Goal: Check status: Check status

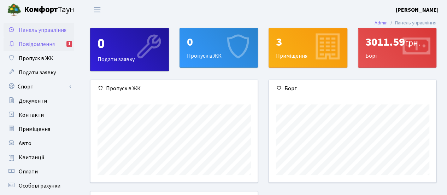
scroll to position [102, 167]
click at [36, 43] on span "Повідомлення" at bounding box center [37, 44] width 36 height 8
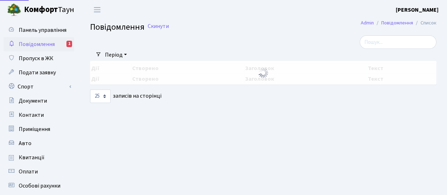
select select "25"
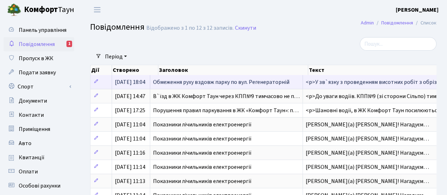
click at [238, 81] on span "Обмеження руху вздовж парку по вул. Регенераторній" at bounding box center [221, 82] width 136 height 8
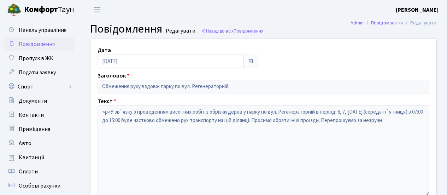
click at [30, 43] on span "Повідомлення" at bounding box center [37, 44] width 36 height 8
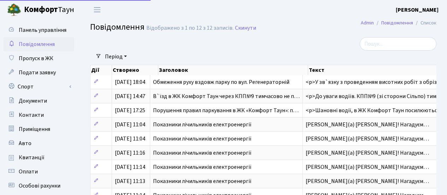
select select "25"
click at [35, 28] on span "Панель управління" at bounding box center [43, 30] width 48 height 8
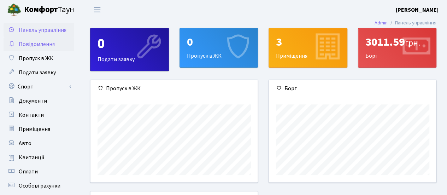
scroll to position [102, 167]
click at [33, 157] on span "Квитанції" at bounding box center [32, 157] width 26 height 8
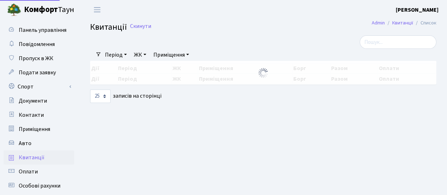
select select "25"
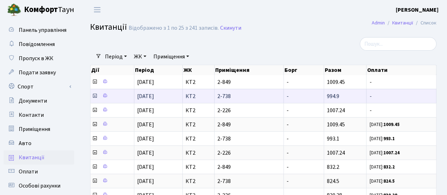
click at [94, 96] on icon at bounding box center [95, 96] width 6 height 6
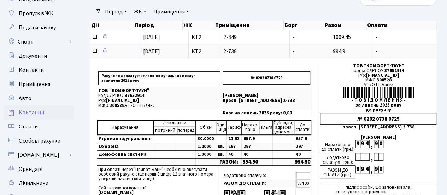
scroll to position [47, 0]
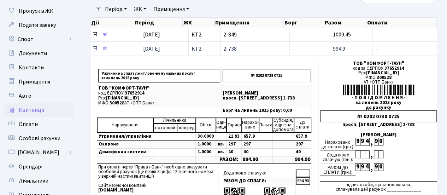
click at [94, 47] on icon at bounding box center [95, 49] width 6 height 6
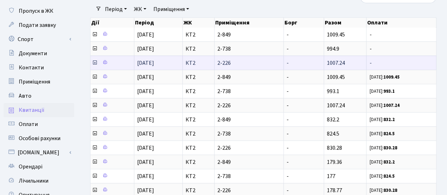
click at [94, 60] on icon at bounding box center [95, 63] width 6 height 6
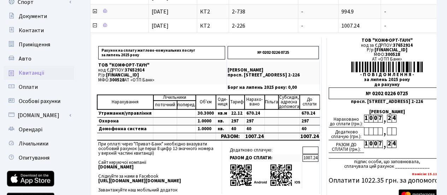
scroll to position [86, 0]
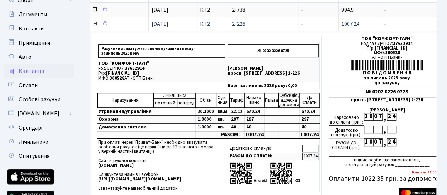
click at [95, 22] on icon at bounding box center [95, 24] width 6 height 6
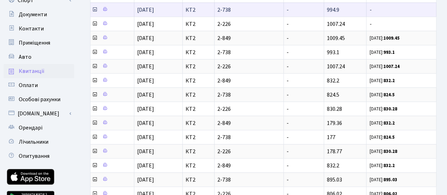
click at [95, 10] on icon at bounding box center [95, 10] width 6 height 6
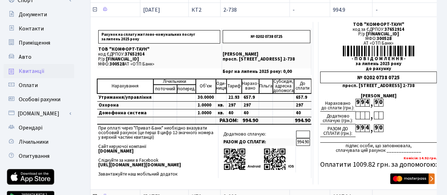
click at [92, 10] on icon at bounding box center [95, 10] width 6 height 6
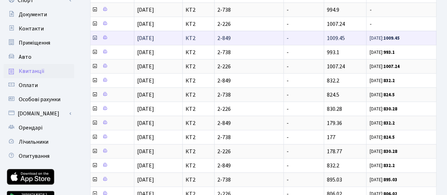
click at [94, 35] on icon at bounding box center [95, 38] width 6 height 6
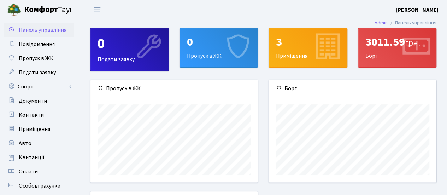
scroll to position [102, 167]
click at [24, 157] on span "Квитанції" at bounding box center [32, 157] width 26 height 8
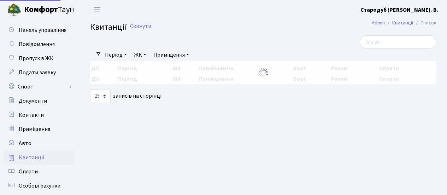
select select "25"
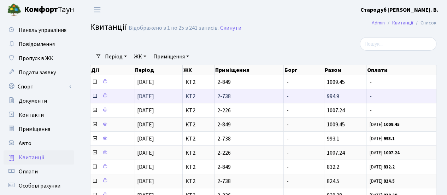
click at [95, 95] on icon at bounding box center [95, 96] width 6 height 6
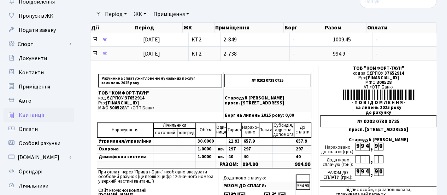
scroll to position [43, 0]
